Goal: Task Accomplishment & Management: Complete application form

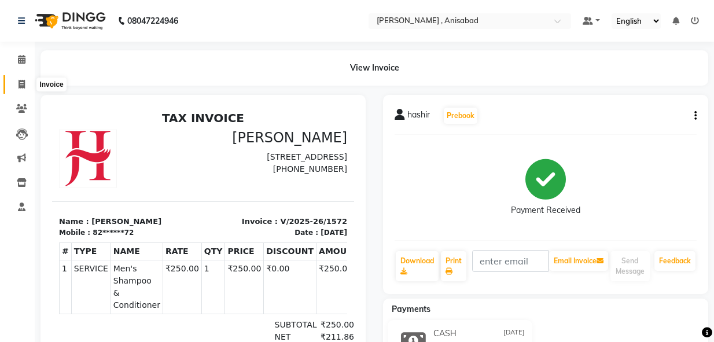
click at [21, 85] on icon at bounding box center [22, 84] width 6 height 9
select select "service"
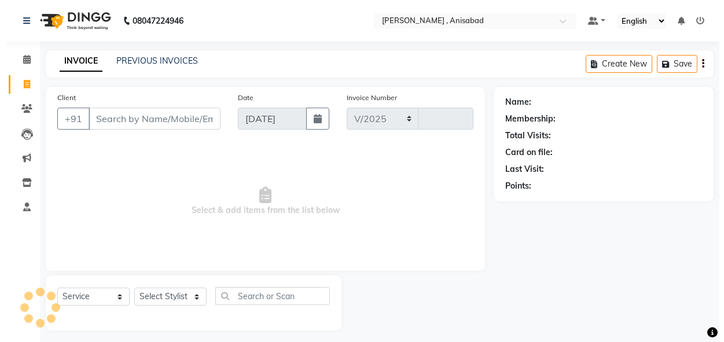
scroll to position [6, 0]
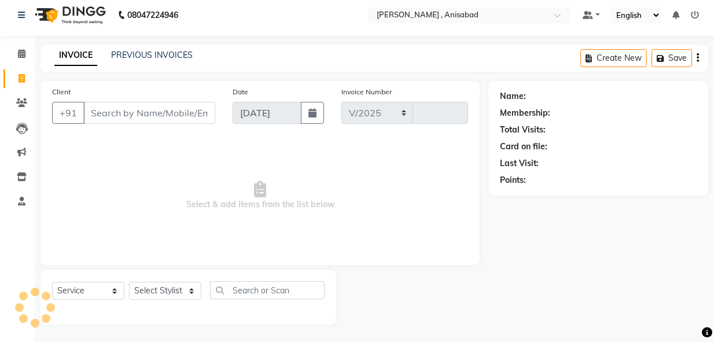
select select "6967"
type input "1573"
click at [194, 292] on select "Select Stylist" at bounding box center [165, 291] width 72 height 18
click at [194, 292] on select "Select Stylist ANIMA SINGH md [PERSON_NAME] [PERSON_NAME] [PERSON_NAME]" at bounding box center [165, 291] width 72 height 18
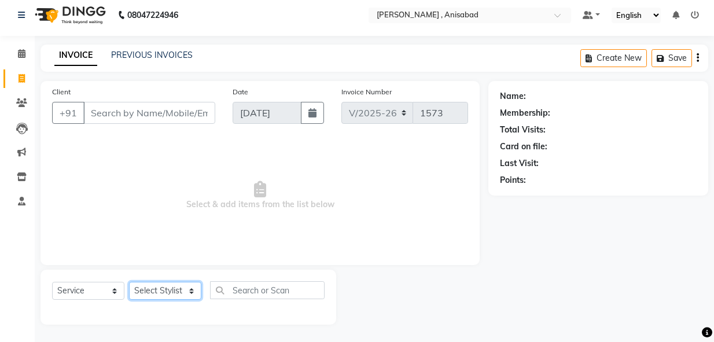
select select "61627"
click at [129, 282] on select "Select Stylist ANIMA SINGH md [PERSON_NAME] [PERSON_NAME] [PERSON_NAME]" at bounding box center [165, 291] width 72 height 18
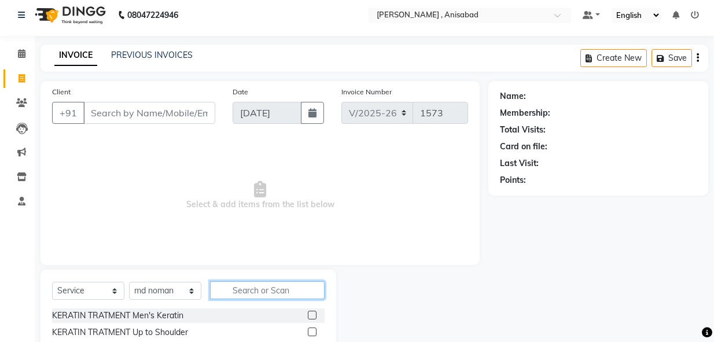
click at [252, 292] on input "text" at bounding box center [267, 290] width 115 height 18
type input "boto"
click at [312, 315] on label at bounding box center [312, 315] width 9 height 9
click at [312, 315] on input "checkbox" at bounding box center [312, 316] width 8 height 8
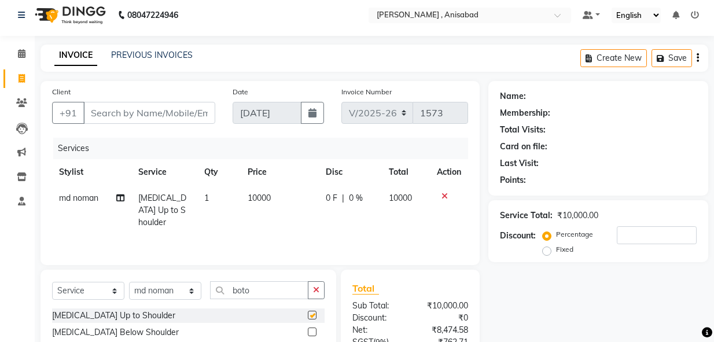
checkbox input "false"
click at [152, 112] on input "Client" at bounding box center [149, 113] width 132 height 22
type input "9"
type input "0"
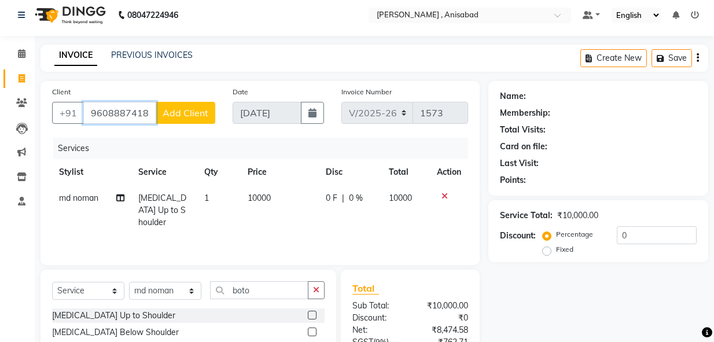
type input "9608887418"
click at [189, 118] on span "Add Client" at bounding box center [186, 113] width 46 height 12
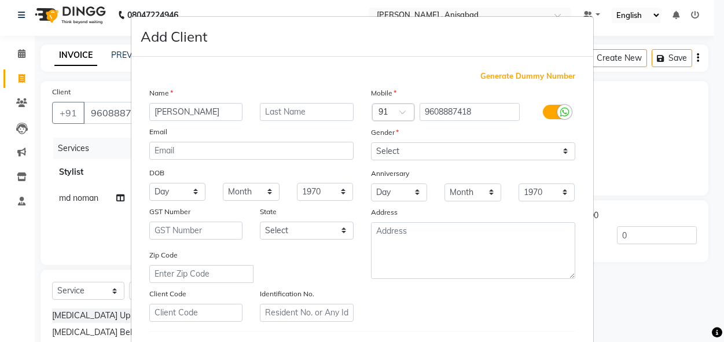
type input "[PERSON_NAME]"
click at [535, 151] on select "Select [DEMOGRAPHIC_DATA] [DEMOGRAPHIC_DATA] Other Prefer Not To Say" at bounding box center [473, 151] width 204 height 18
select select "[DEMOGRAPHIC_DATA]"
click at [371, 142] on select "Select [DEMOGRAPHIC_DATA] [DEMOGRAPHIC_DATA] Other Prefer Not To Say" at bounding box center [473, 151] width 204 height 18
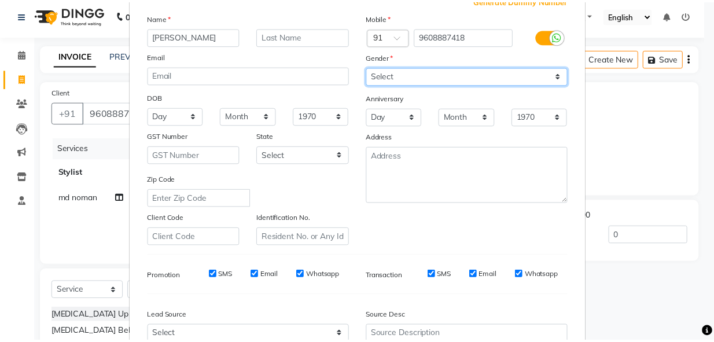
scroll to position [192, 0]
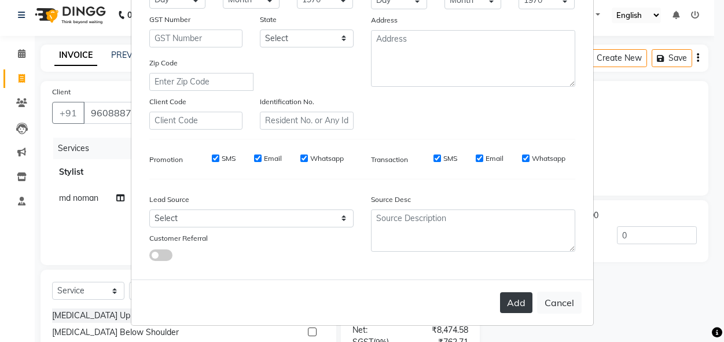
click at [508, 303] on button "Add" at bounding box center [516, 302] width 32 height 21
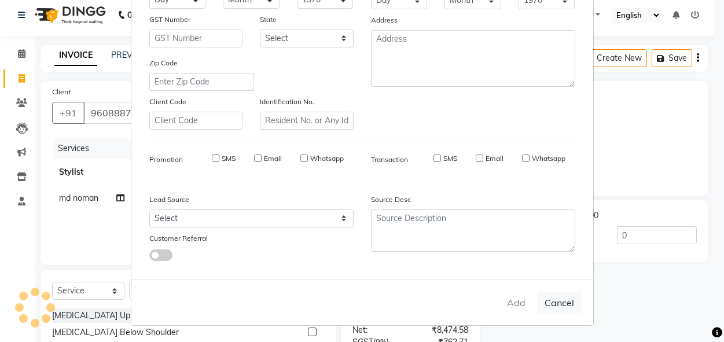
type input "96******18"
select select
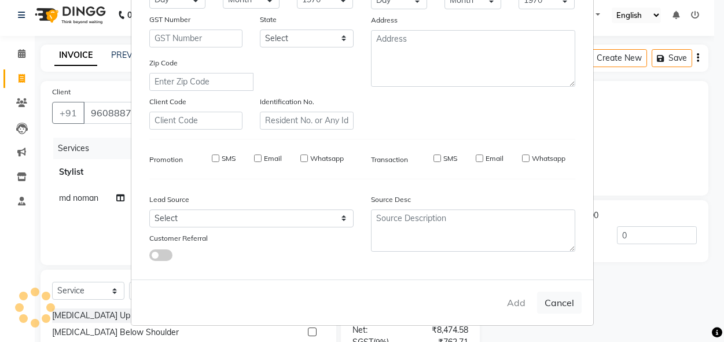
select select
checkbox input "false"
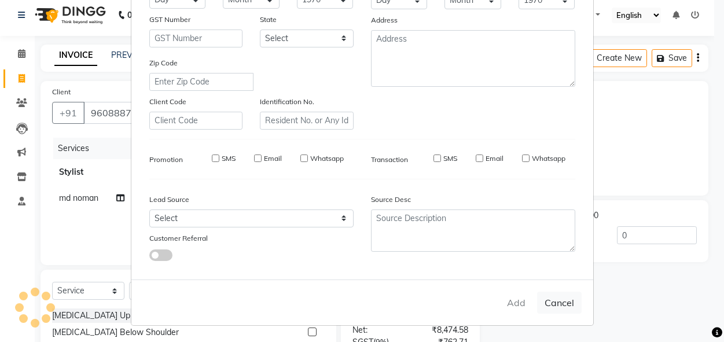
checkbox input "false"
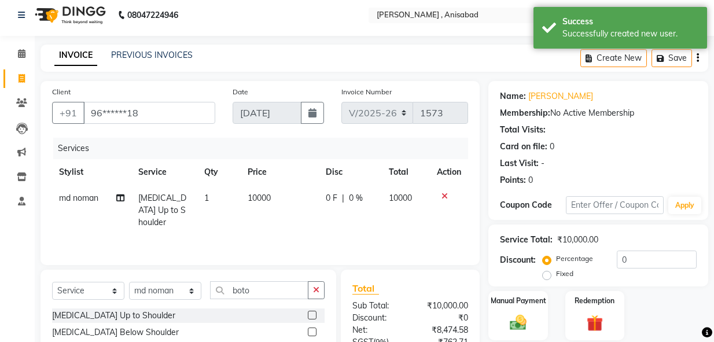
click at [556, 275] on label "Fixed" at bounding box center [564, 274] width 17 height 10
click at [545, 275] on input "Fixed" at bounding box center [549, 274] width 8 height 8
radio input "true"
click at [636, 250] on div "Service Total: ₹10,000.00 Discount: Percentage Fixed 0" at bounding box center [598, 255] width 197 height 53
click at [636, 259] on input "0" at bounding box center [657, 260] width 80 height 18
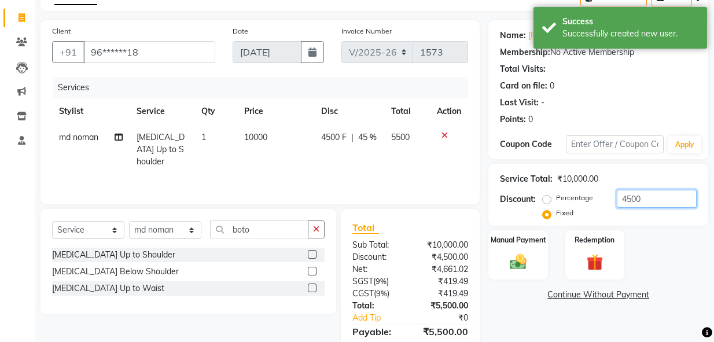
scroll to position [121, 0]
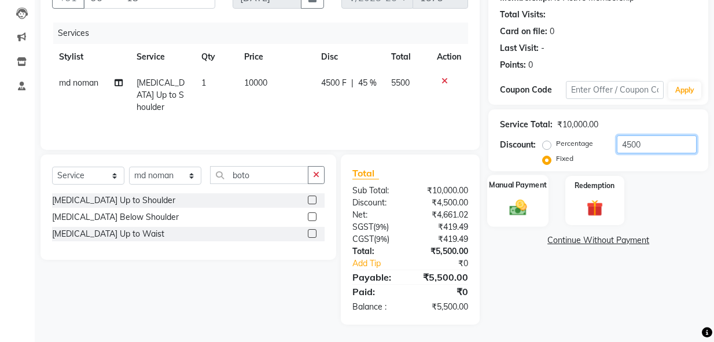
type input "4500"
click at [522, 212] on img at bounding box center [518, 207] width 28 height 20
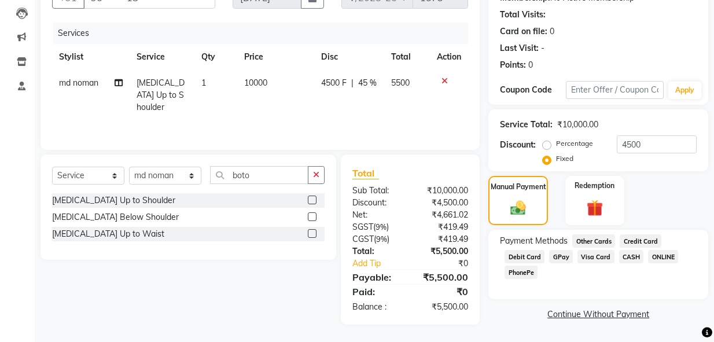
click at [560, 258] on span "GPay" at bounding box center [561, 256] width 24 height 13
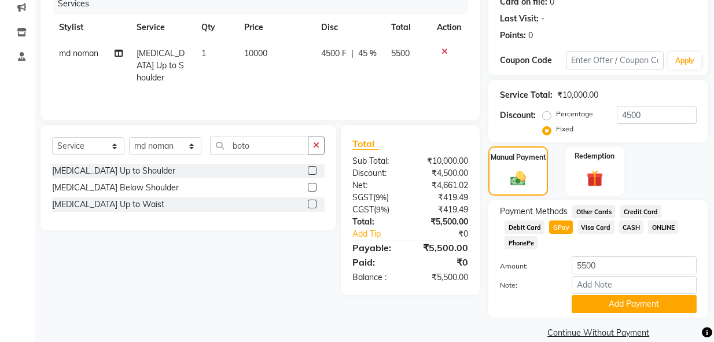
scroll to position [167, 0]
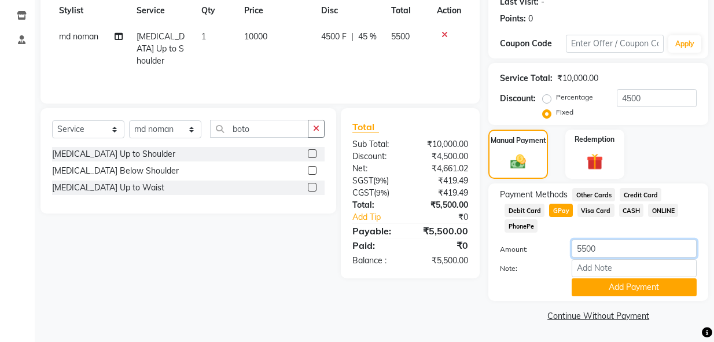
click at [607, 245] on input "5500" at bounding box center [634, 249] width 125 height 18
type input "5"
type input "3500"
click at [616, 291] on button "Add Payment" at bounding box center [634, 287] width 125 height 18
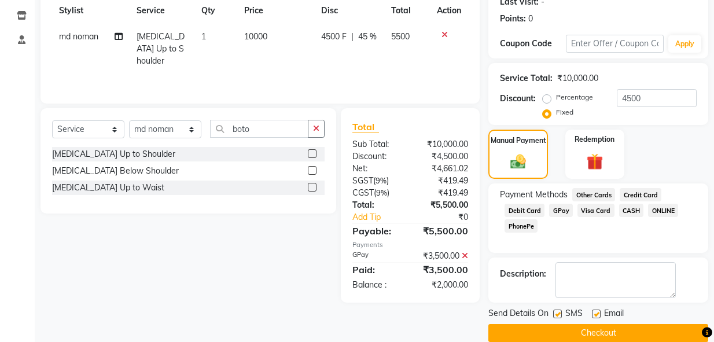
click at [630, 208] on span "CASH" at bounding box center [631, 210] width 25 height 13
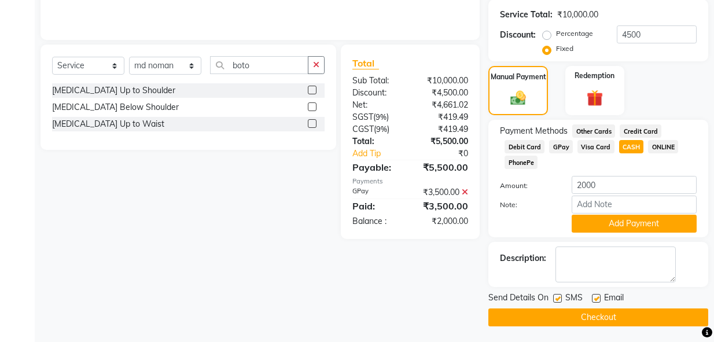
scroll to position [233, 0]
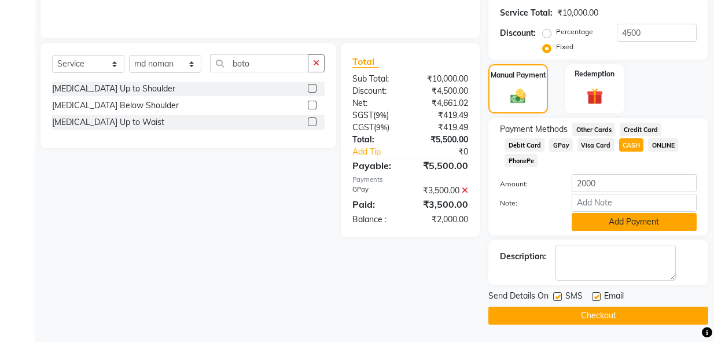
click at [621, 221] on button "Add Payment" at bounding box center [634, 222] width 125 height 18
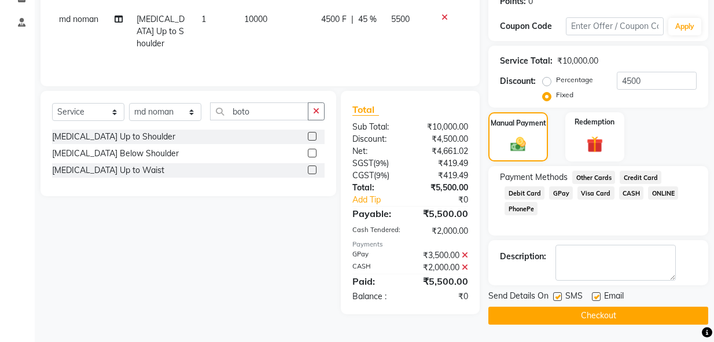
click at [581, 320] on button "Checkout" at bounding box center [599, 316] width 220 height 18
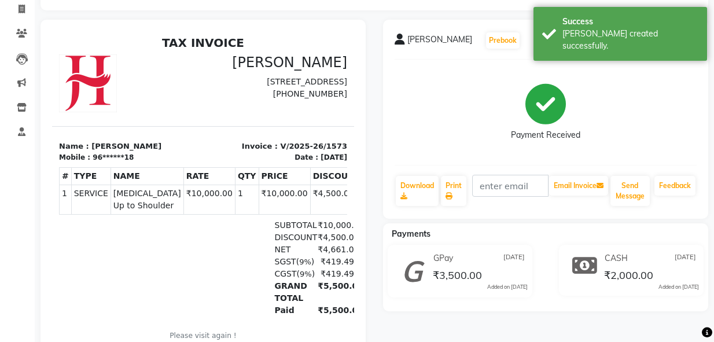
scroll to position [185, 0]
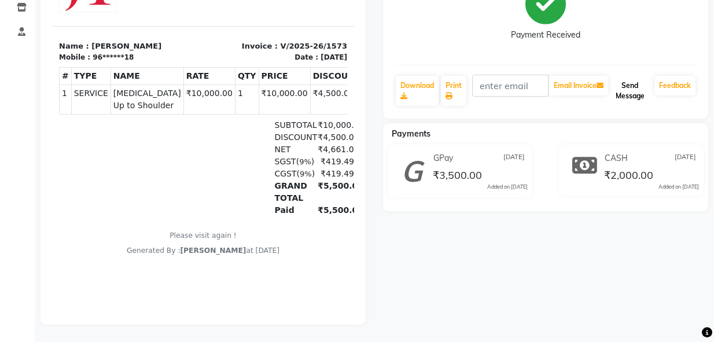
click at [633, 82] on button "Send Message" at bounding box center [630, 91] width 39 height 30
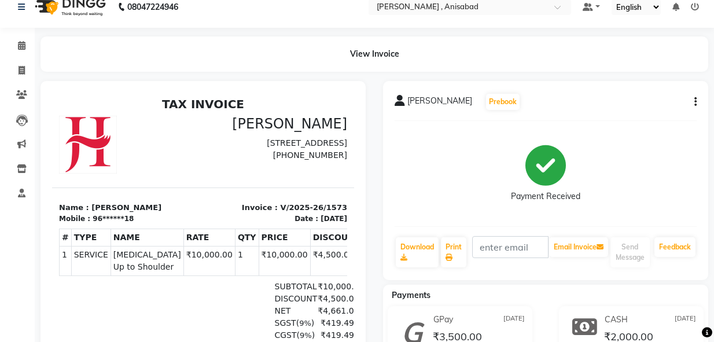
scroll to position [0, 0]
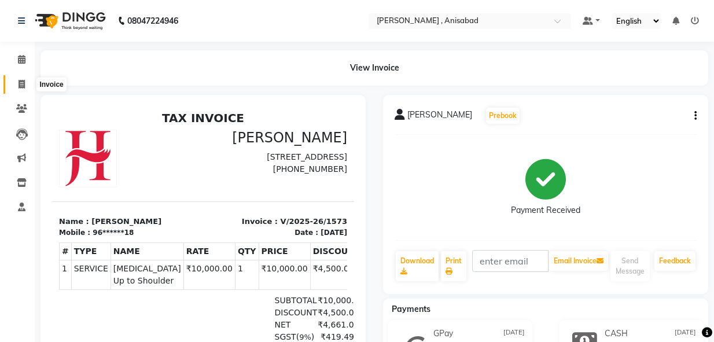
click at [19, 83] on icon at bounding box center [22, 84] width 6 height 9
select select "service"
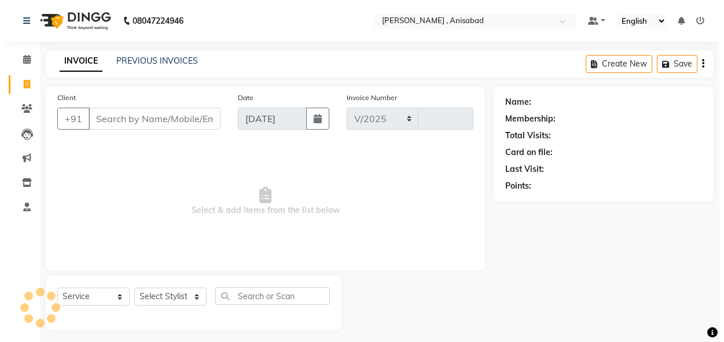
scroll to position [6, 0]
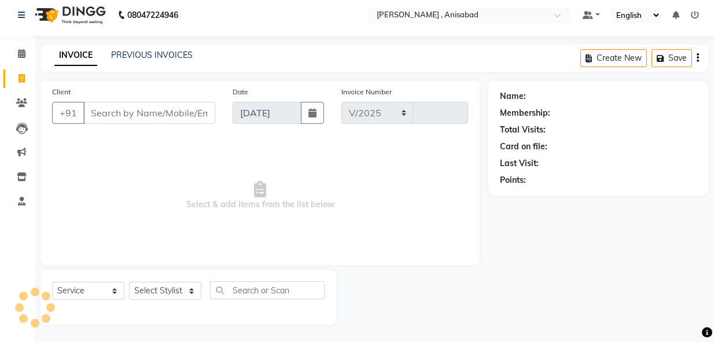
select select "6967"
type input "1574"
click at [16, 75] on span at bounding box center [22, 78] width 20 height 13
select select "6967"
select select "service"
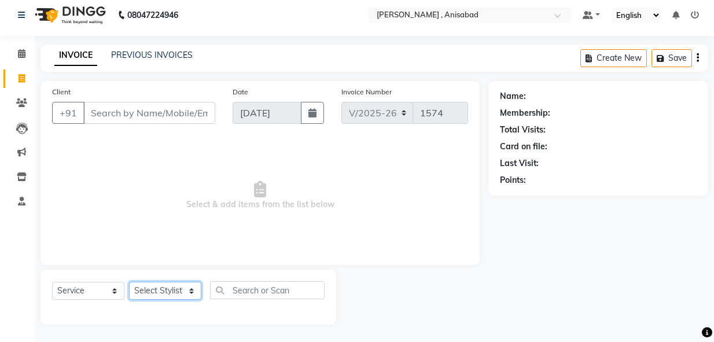
click at [186, 293] on select "Select Stylist ANIMA SINGH md [PERSON_NAME] [PERSON_NAME] [PERSON_NAME]" at bounding box center [165, 291] width 72 height 18
select select "55248"
click at [129, 282] on select "Select Stylist ANIMA SINGH md [PERSON_NAME] [PERSON_NAME] [PERSON_NAME]" at bounding box center [165, 291] width 72 height 18
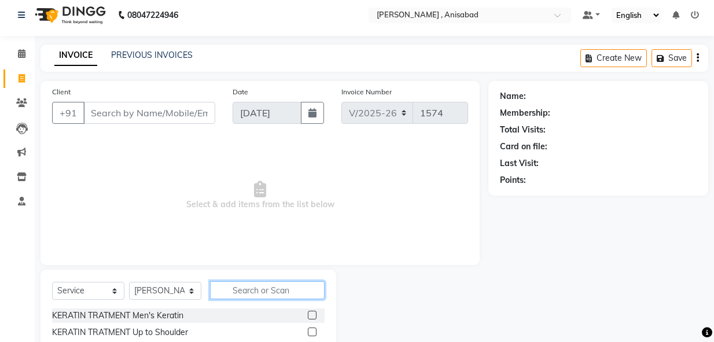
click at [274, 292] on input "text" at bounding box center [267, 290] width 115 height 18
type input "hair"
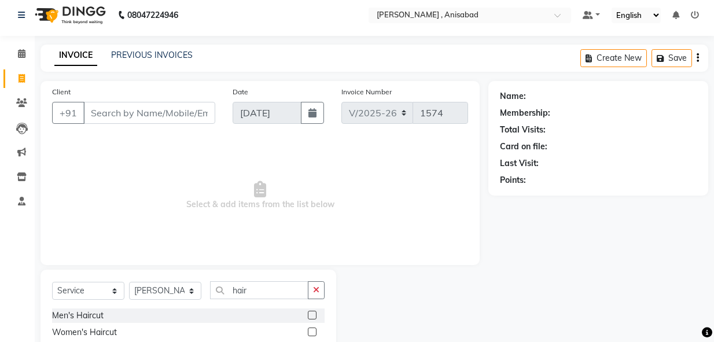
click at [308, 320] on div at bounding box center [312, 317] width 8 height 12
click at [308, 316] on label at bounding box center [312, 315] width 9 height 9
click at [308, 316] on input "checkbox" at bounding box center [312, 316] width 8 height 8
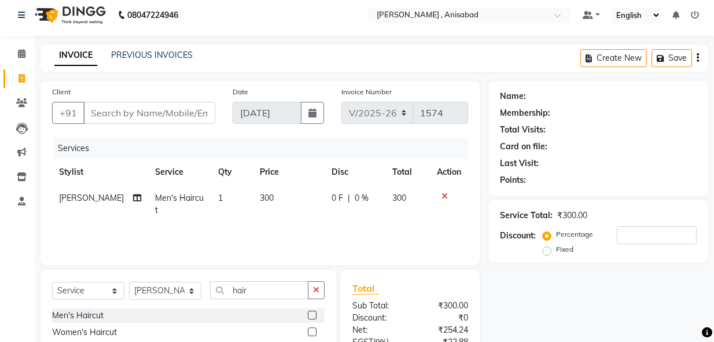
click at [308, 316] on label at bounding box center [312, 315] width 9 height 9
click at [308, 316] on input "checkbox" at bounding box center [312, 316] width 8 height 8
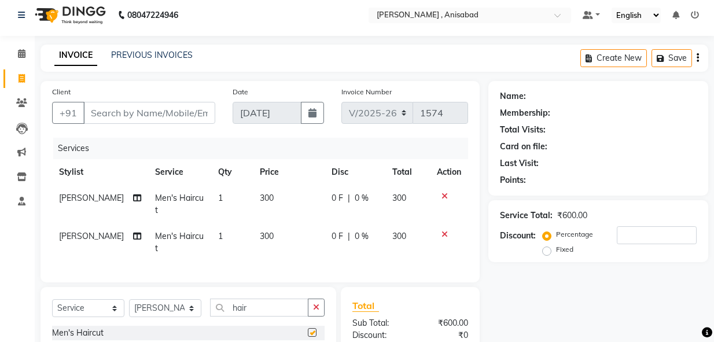
checkbox input "false"
click at [190, 110] on input "Client" at bounding box center [149, 113] width 132 height 22
type input "6"
type input "0"
type input "6202510217"
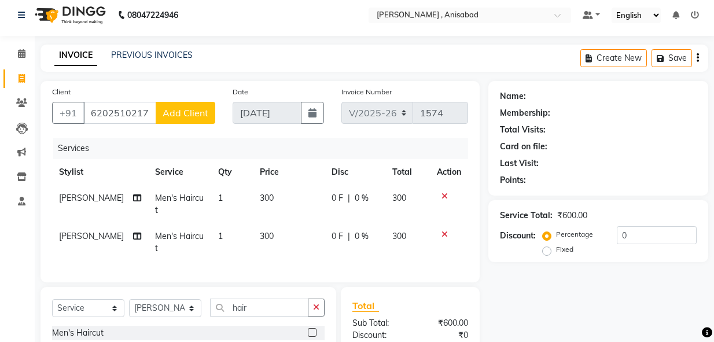
click at [207, 114] on span "Add Client" at bounding box center [186, 113] width 46 height 12
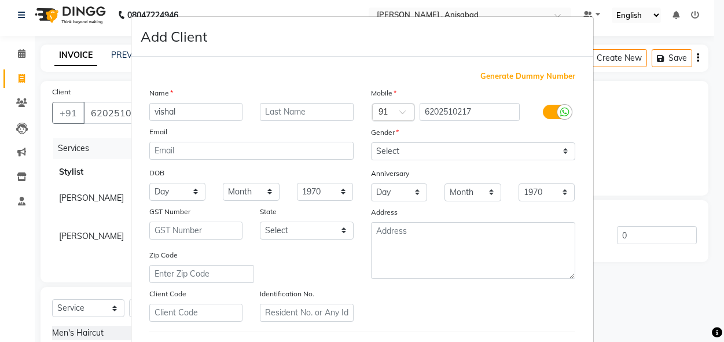
type input "vishal"
click at [493, 161] on div "Mobile Country Code × 91 6202510217 Gender Select [DEMOGRAPHIC_DATA] [DEMOGRAPH…" at bounding box center [473, 204] width 222 height 235
click at [493, 159] on select "Select [DEMOGRAPHIC_DATA] [DEMOGRAPHIC_DATA] Other Prefer Not To Say" at bounding box center [473, 151] width 204 height 18
select select "[DEMOGRAPHIC_DATA]"
click at [371, 142] on select "Select [DEMOGRAPHIC_DATA] [DEMOGRAPHIC_DATA] Other Prefer Not To Say" at bounding box center [473, 151] width 204 height 18
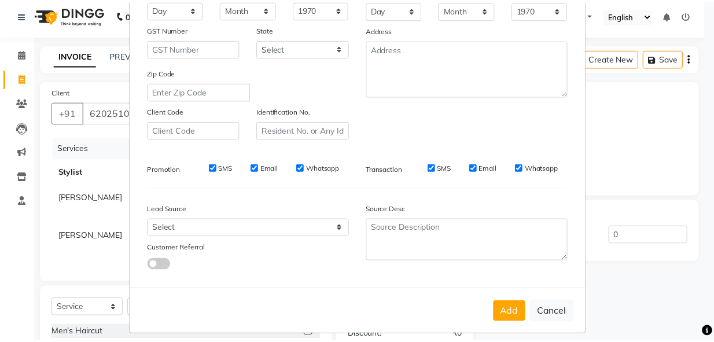
scroll to position [192, 0]
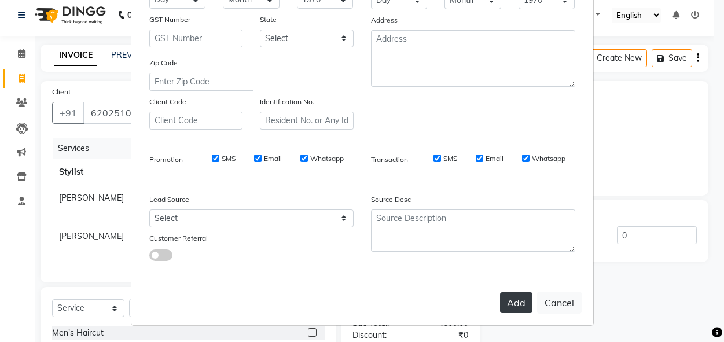
click at [522, 302] on button "Add" at bounding box center [516, 302] width 32 height 21
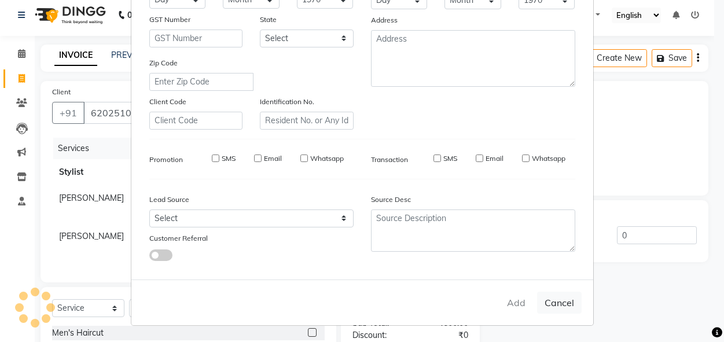
type input "62******17"
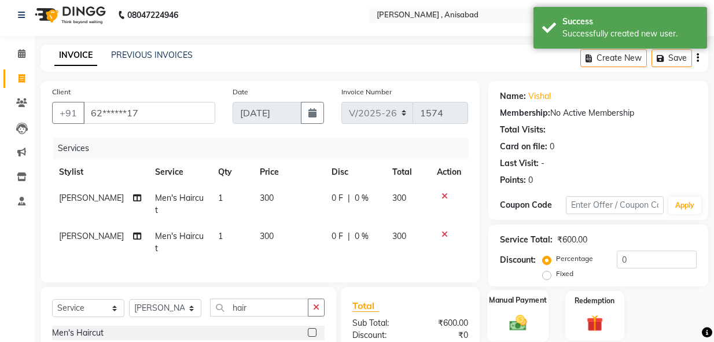
click at [518, 324] on img at bounding box center [518, 323] width 28 height 20
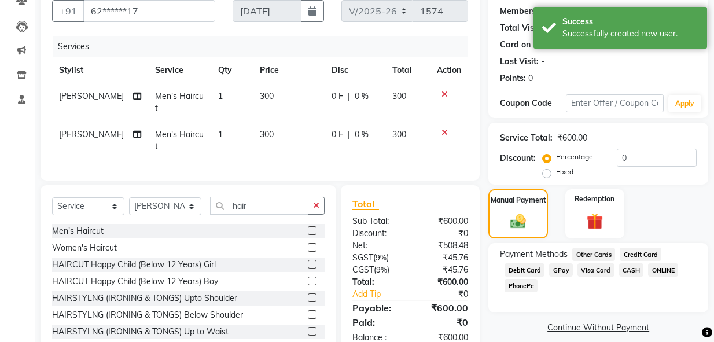
scroll to position [124, 0]
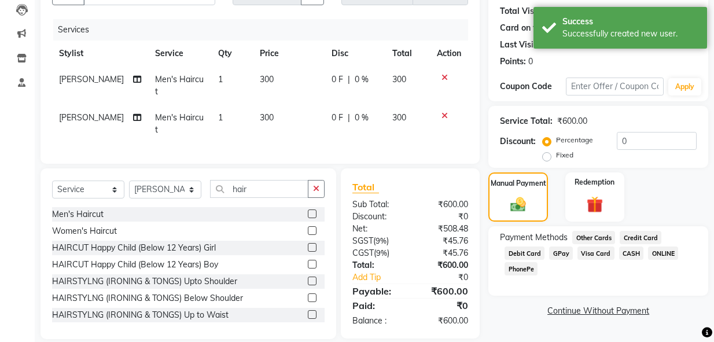
click at [559, 253] on span "GPay" at bounding box center [561, 253] width 24 height 13
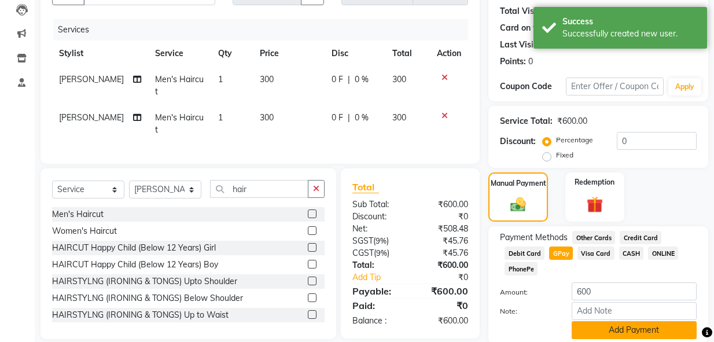
click at [586, 330] on button "Add Payment" at bounding box center [634, 330] width 125 height 18
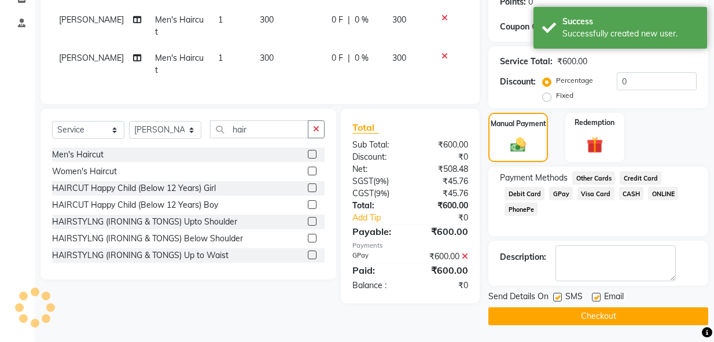
scroll to position [185, 0]
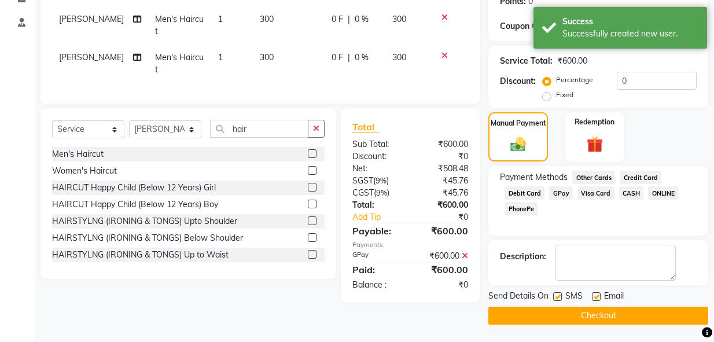
click at [595, 321] on button "Checkout" at bounding box center [599, 316] width 220 height 18
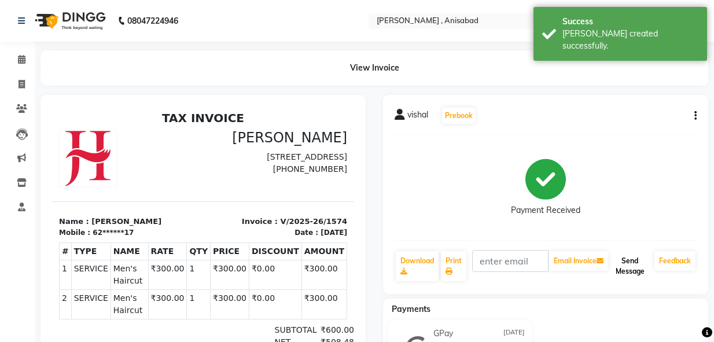
click at [628, 263] on button "Send Message" at bounding box center [630, 266] width 39 height 30
